Goal: Task Accomplishment & Management: Use online tool/utility

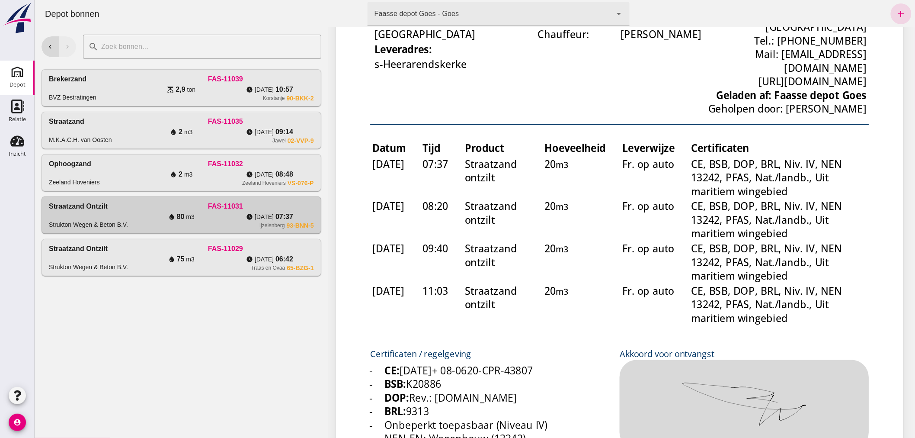
scroll to position [192, 0]
drag, startPoint x: 139, startPoint y: 257, endPoint x: 154, endPoint y: 259, distance: 14.4
click at [139, 257] on div "water_drop 75 m3" at bounding box center [181, 259] width 88 height 10
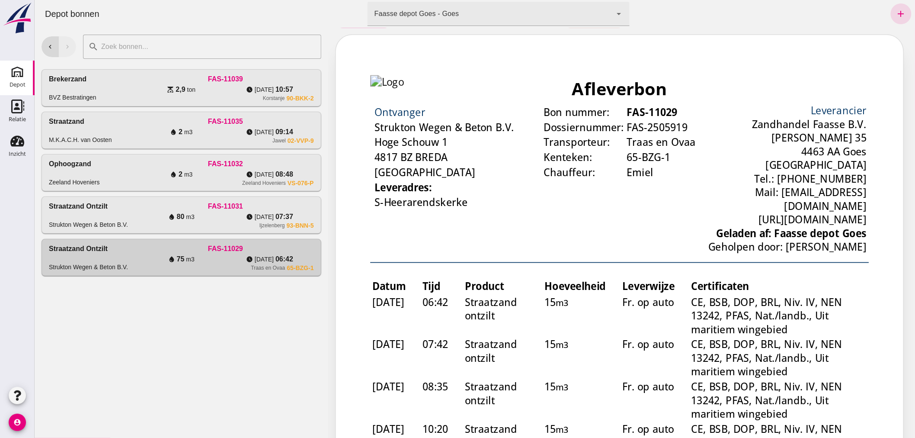
scroll to position [0, 0]
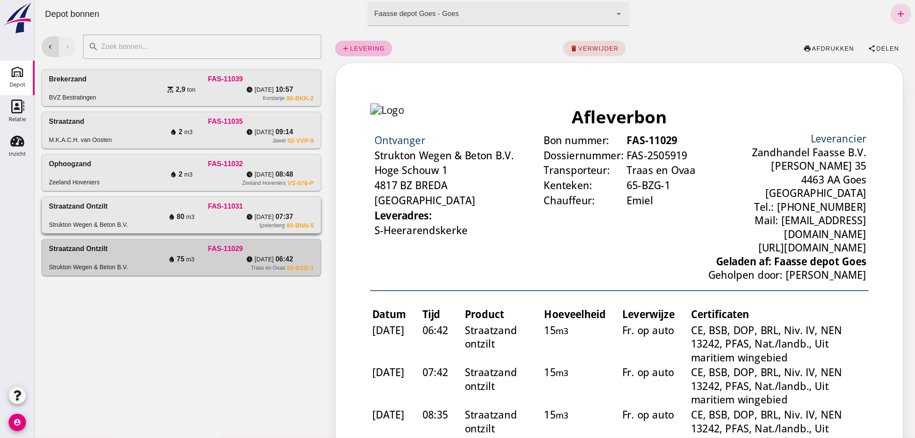
click at [157, 212] on div "water_drop 80 m3" at bounding box center [181, 216] width 88 height 10
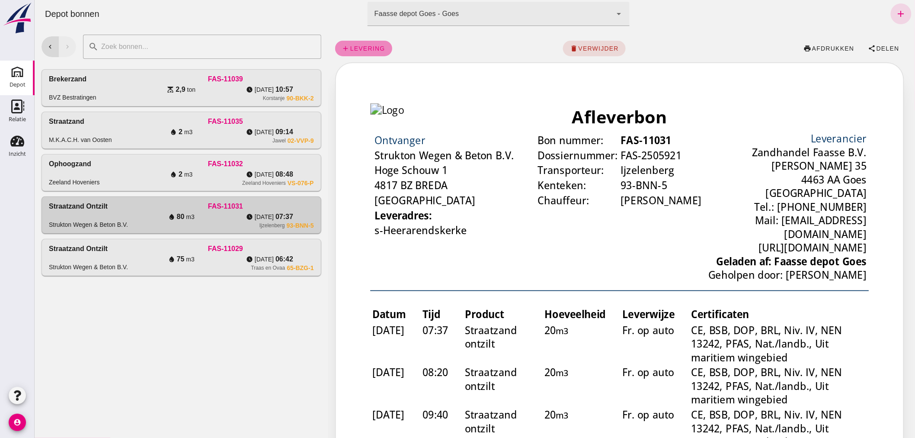
click at [365, 44] on link "add levering" at bounding box center [363, 49] width 57 height 16
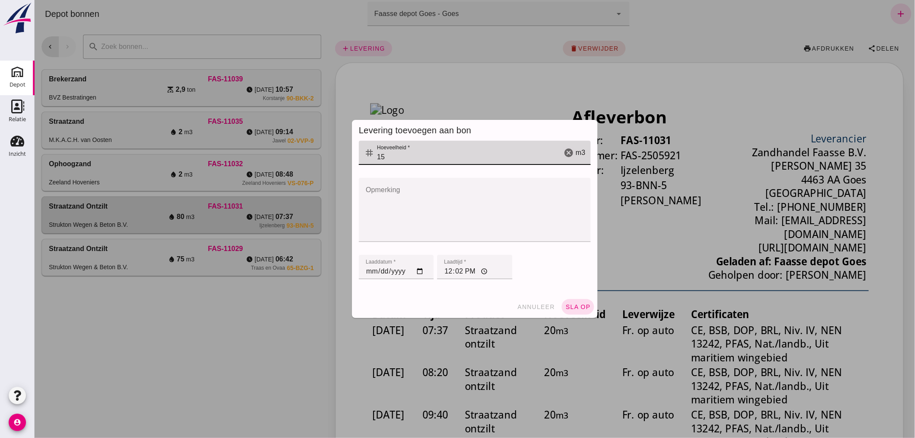
drag, startPoint x: 384, startPoint y: 150, endPoint x: 365, endPoint y: 153, distance: 20.0
click at [365, 153] on div "tag Hoeveelheid * Hoeveelheid * 15 cancel m3" at bounding box center [474, 153] width 232 height 24
type input "20"
click at [565, 301] on button "sla op" at bounding box center [577, 307] width 32 height 16
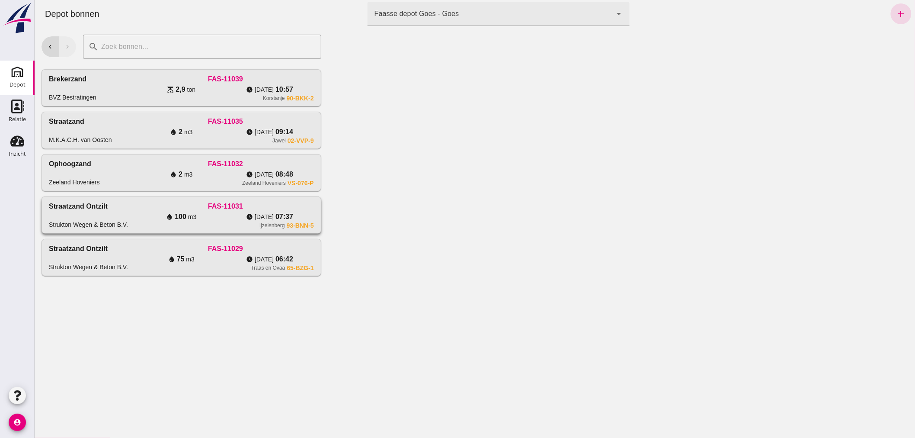
click at [134, 209] on div "Straatzand ontzilt Strukton Wegen & Beton B.V." at bounding box center [92, 215] width 88 height 28
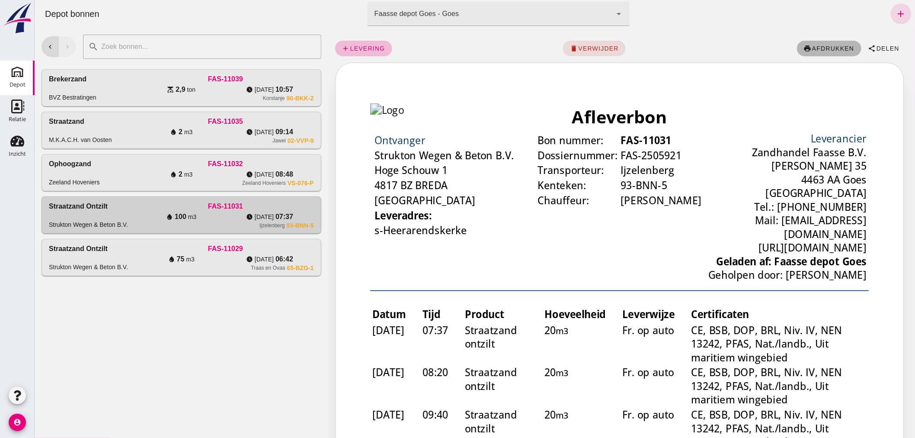
click at [822, 46] on span "afdrukken" at bounding box center [832, 48] width 43 height 7
click at [51, 48] on icon "chevron_left" at bounding box center [50, 47] width 8 height 8
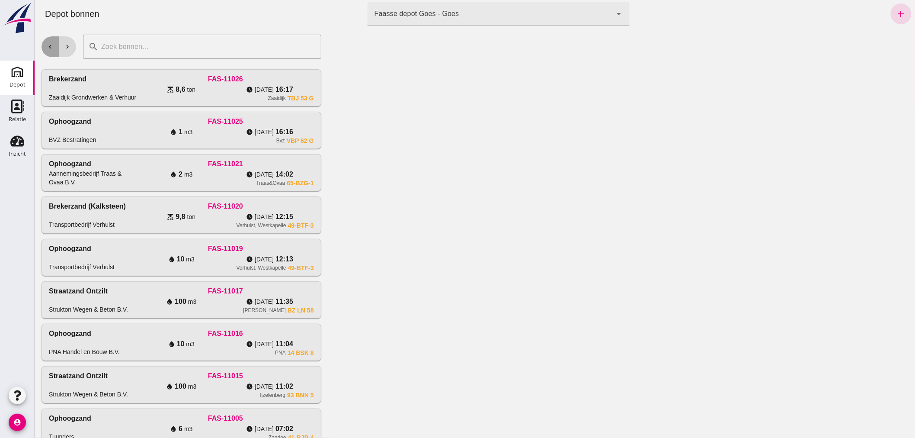
click at [49, 43] on icon "chevron_left" at bounding box center [50, 47] width 8 height 8
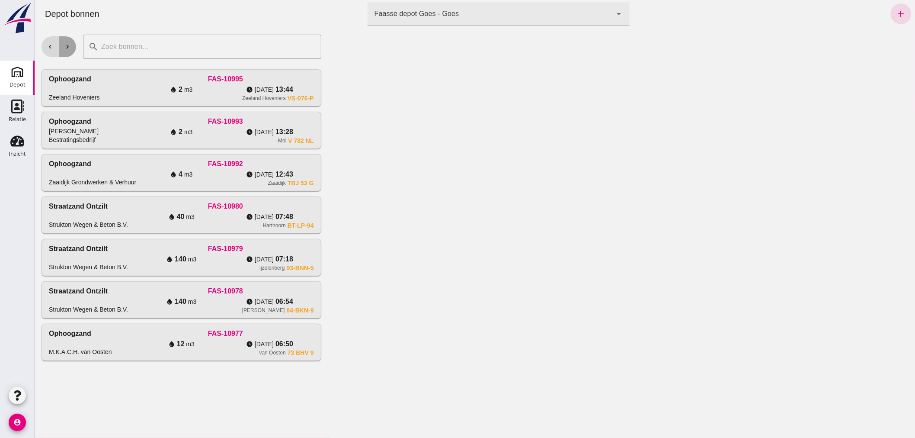
click at [65, 46] on icon "chevron_right" at bounding box center [67, 47] width 8 height 8
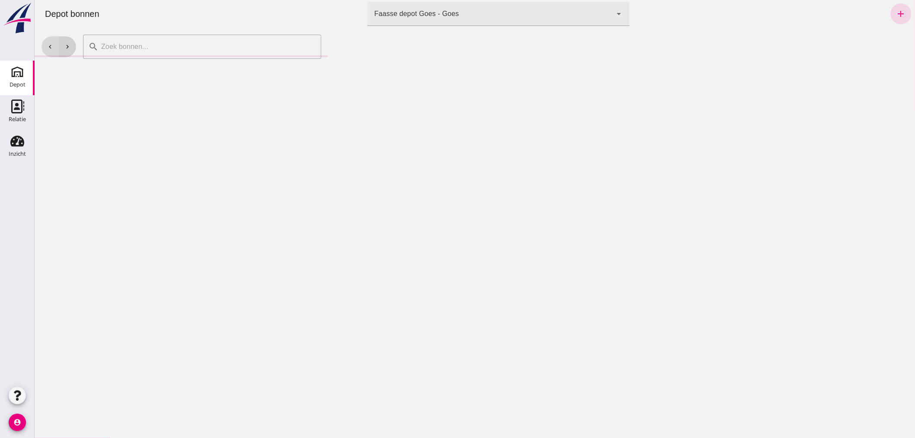
click at [66, 45] on icon "chevron_right" at bounding box center [67, 47] width 8 height 8
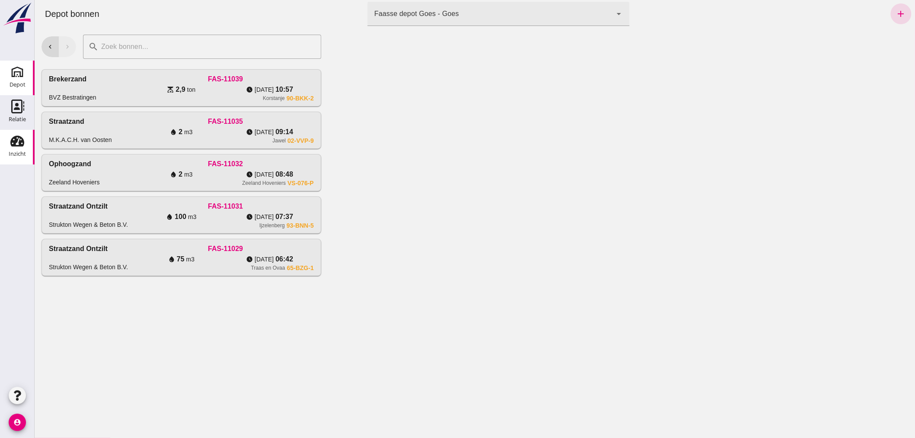
click at [22, 141] on use at bounding box center [17, 141] width 14 height 11
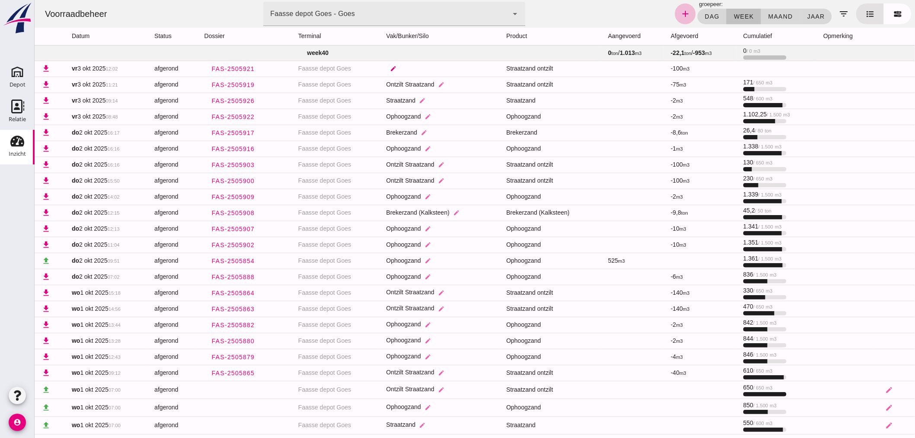
click at [390, 66] on icon "edit" at bounding box center [393, 68] width 6 height 6
drag, startPoint x: 448, startPoint y: 70, endPoint x: 442, endPoint y: 71, distance: 5.7
click at [445, 70] on icon "arrow_drop_down" at bounding box center [450, 73] width 10 height 10
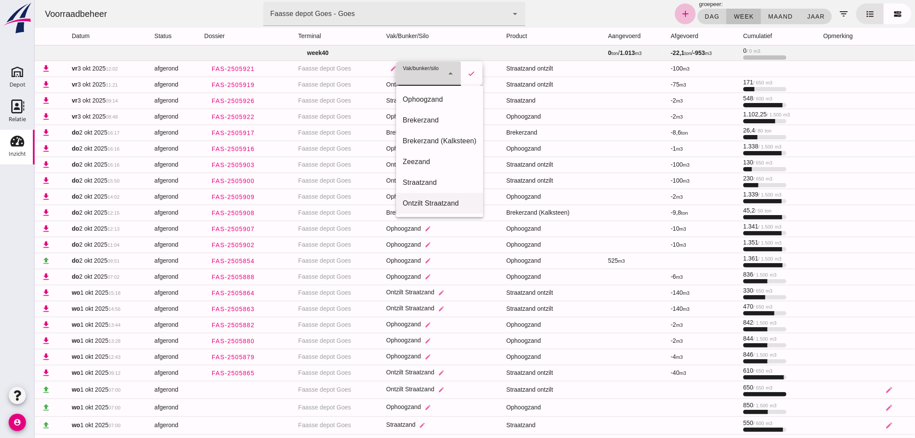
click at [425, 198] on div "Ontzilt Straatzand" at bounding box center [440, 203] width 74 height 10
type input "304"
click at [469, 70] on icon "check" at bounding box center [471, 74] width 8 height 8
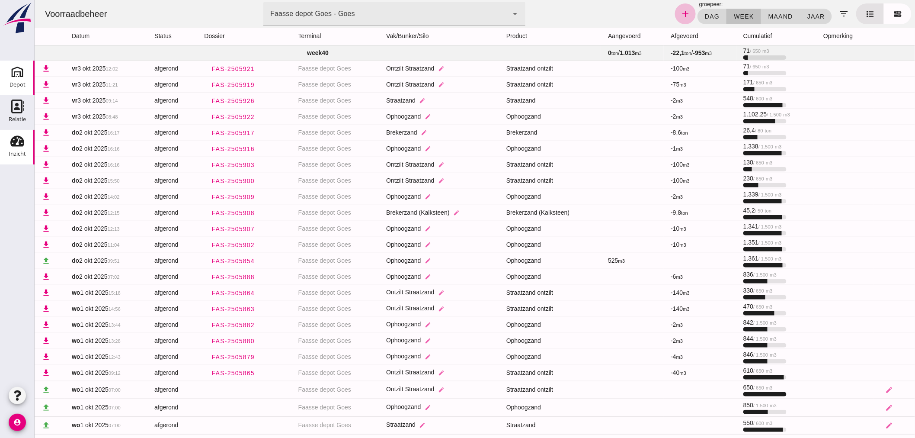
click at [16, 82] on div "Depot" at bounding box center [18, 85] width 16 height 6
